Goal: Information Seeking & Learning: Learn about a topic

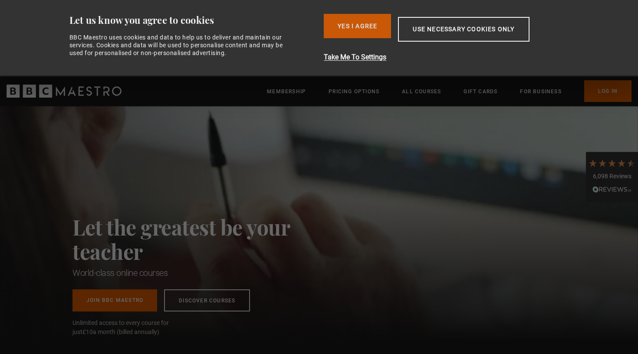
click at [371, 22] on button "Yes I Agree" at bounding box center [357, 26] width 67 height 24
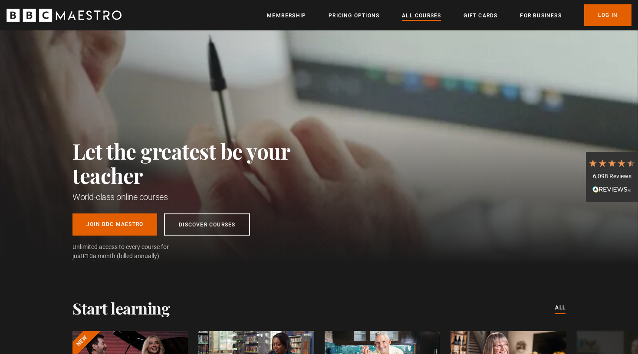
click at [422, 16] on link "All Courses" at bounding box center [421, 15] width 39 height 9
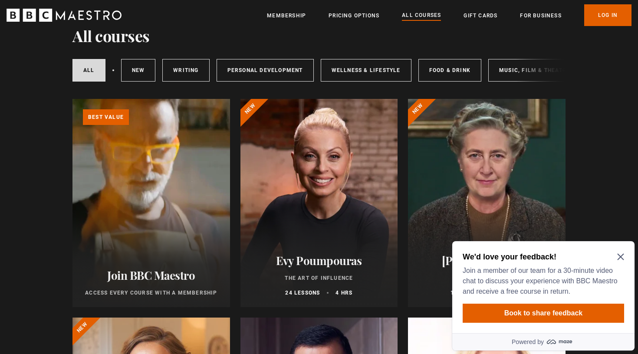
scroll to position [175, 0]
click at [620, 257] on icon "Close Maze Prompt" at bounding box center [620, 257] width 7 height 7
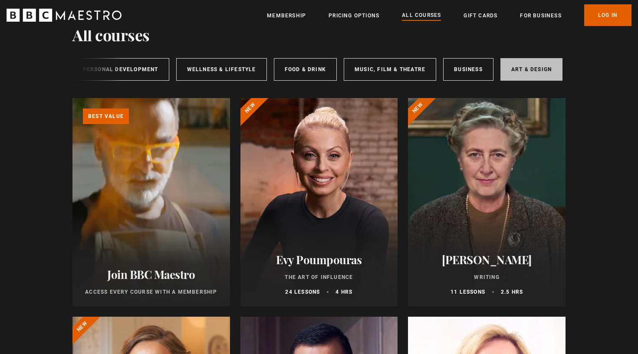
scroll to position [180, 0]
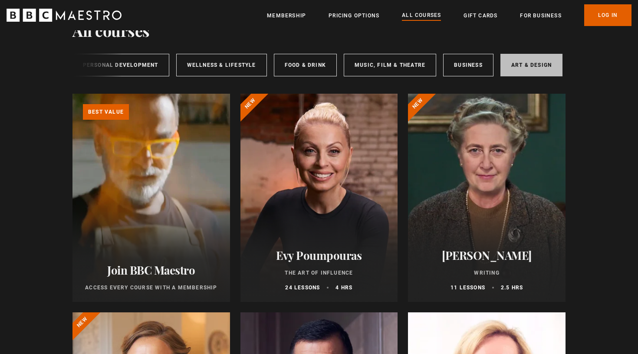
click at [522, 68] on link "Art & Design" at bounding box center [532, 65] width 62 height 23
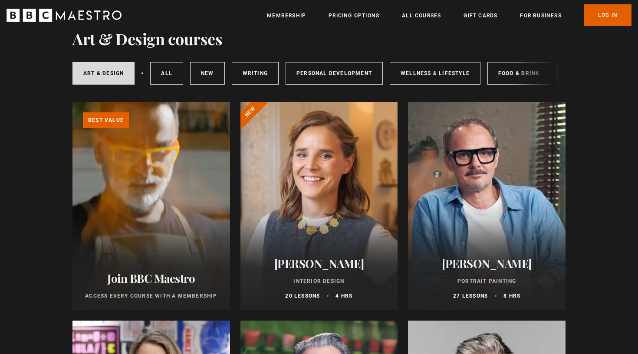
scroll to position [171, 0]
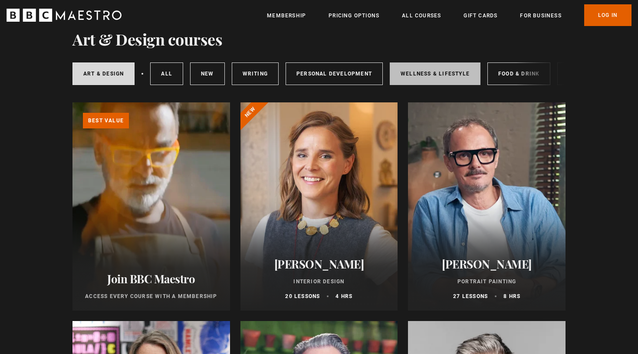
click at [418, 72] on link "Wellness & Lifestyle" at bounding box center [435, 74] width 91 height 23
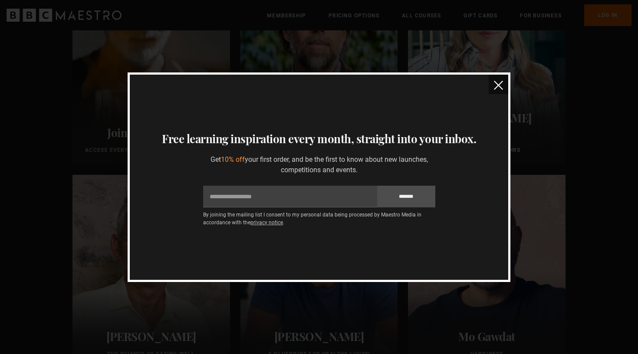
scroll to position [298, 0]
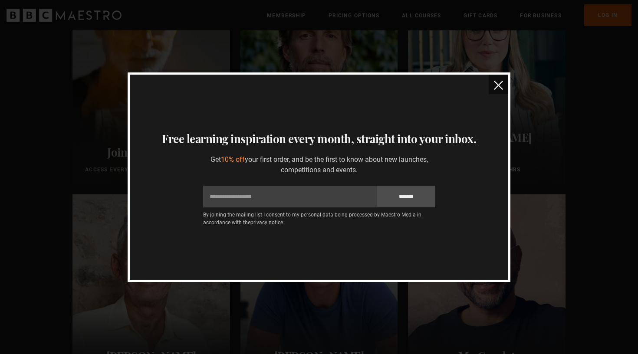
click at [500, 86] on img "close" at bounding box center [498, 85] width 9 height 9
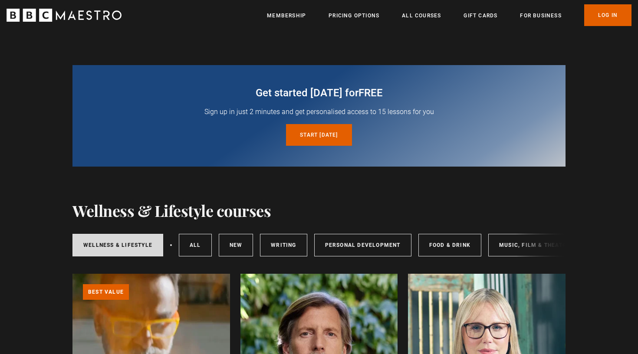
scroll to position [0, 0]
click at [379, 247] on link "Personal Development" at bounding box center [362, 245] width 97 height 23
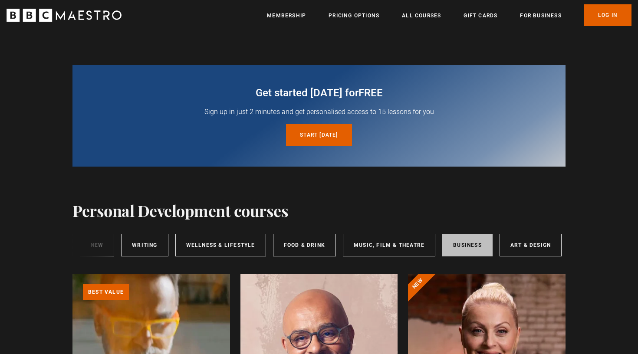
scroll to position [0, 145]
click at [448, 250] on link "Business" at bounding box center [468, 245] width 50 height 23
